Goal: Information Seeking & Learning: Understand process/instructions

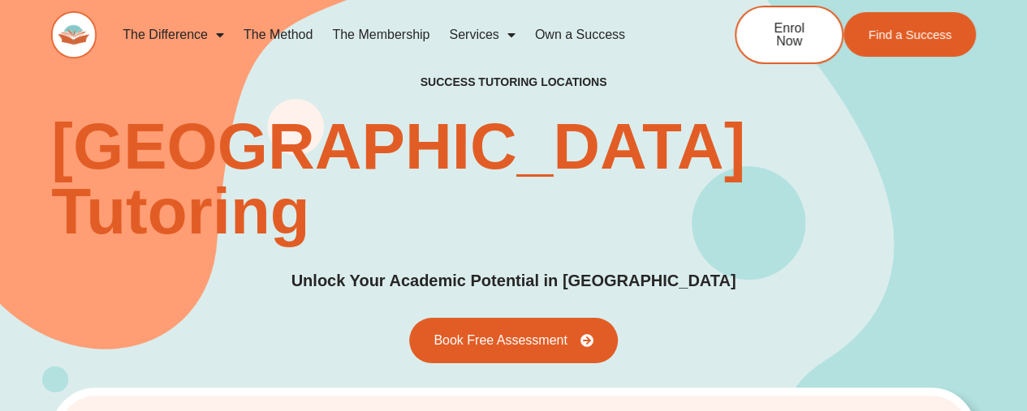
click at [272, 32] on link "The Method" at bounding box center [278, 34] width 88 height 37
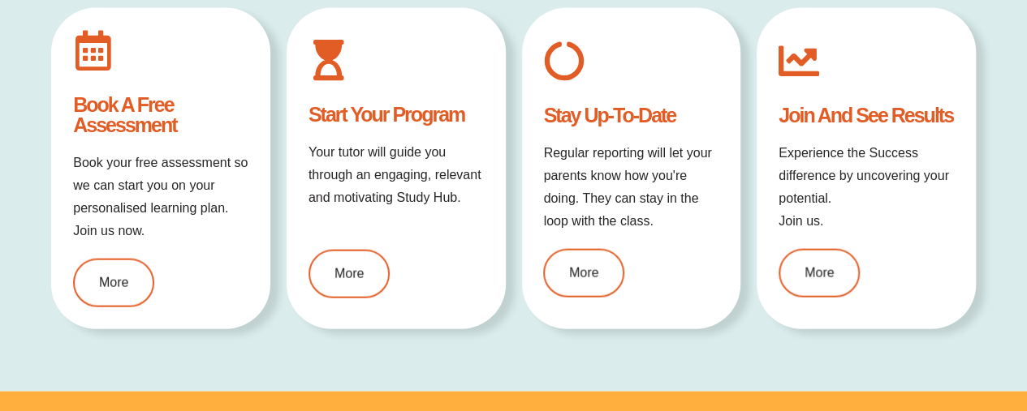
scroll to position [1782, 0]
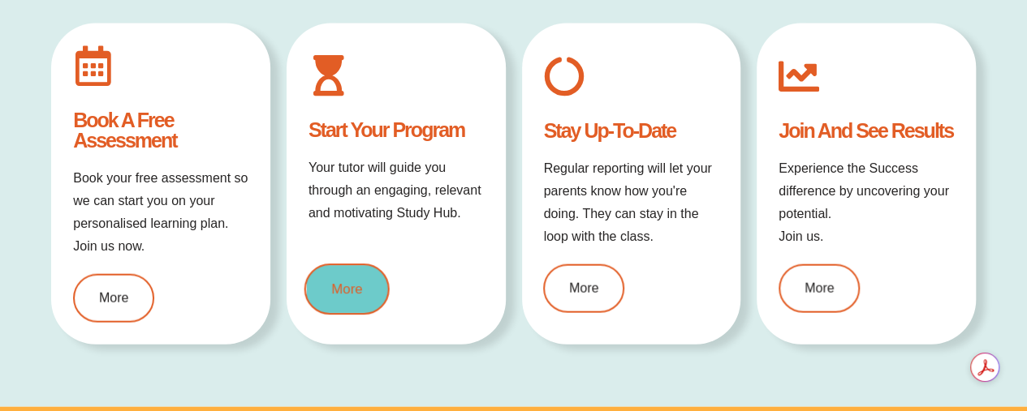
click at [342, 288] on span "More" at bounding box center [346, 289] width 31 height 14
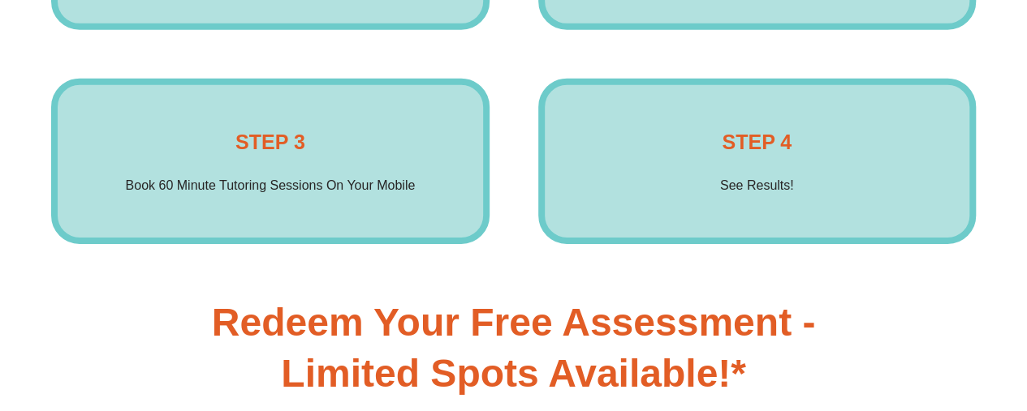
scroll to position [2237, 0]
